Goal: Navigation & Orientation: Find specific page/section

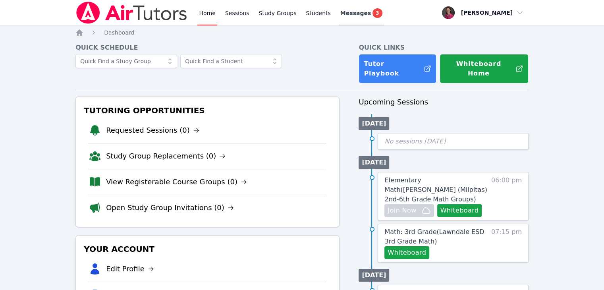
click at [298, 14] on span "Messages" at bounding box center [356, 13] width 31 height 8
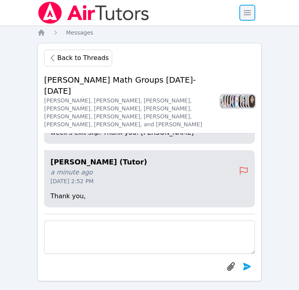
drag, startPoint x: 288, startPoint y: 34, endPoint x: 246, endPoint y: 14, distance: 46.4
click at [246, 14] on span "button" at bounding box center [246, 12] width 17 height 17
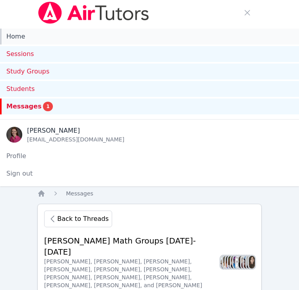
click at [22, 39] on link "Home" at bounding box center [149, 37] width 299 height 16
